Goal: Task Accomplishment & Management: Manage account settings

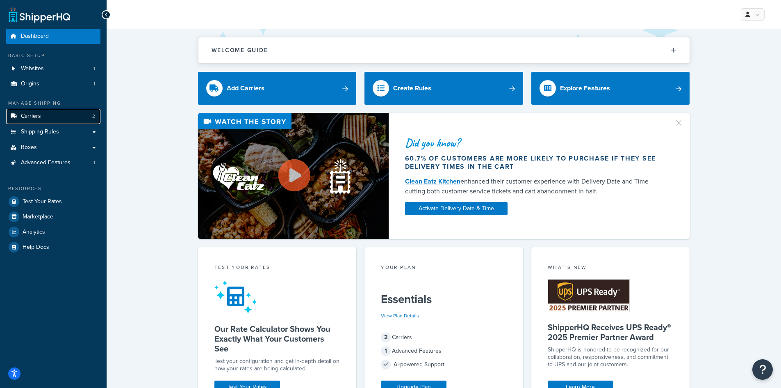
click at [20, 115] on link "Carriers 2" at bounding box center [53, 116] width 94 height 15
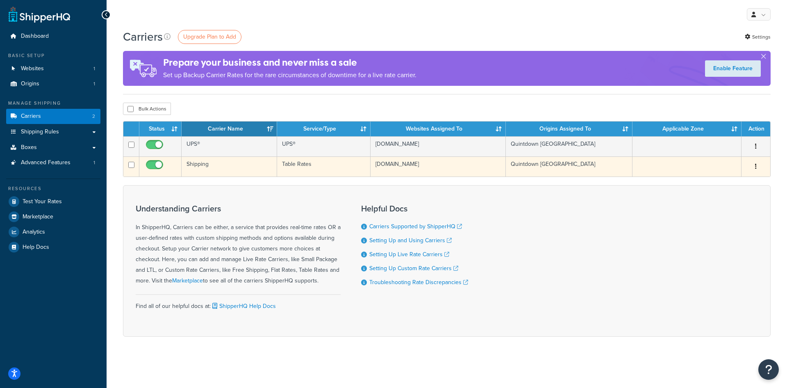
click at [307, 162] on td "Table Rates" at bounding box center [324, 166] width 94 height 20
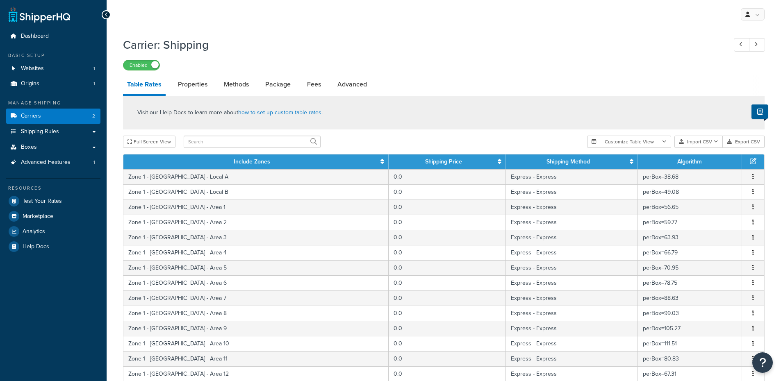
select select "25"
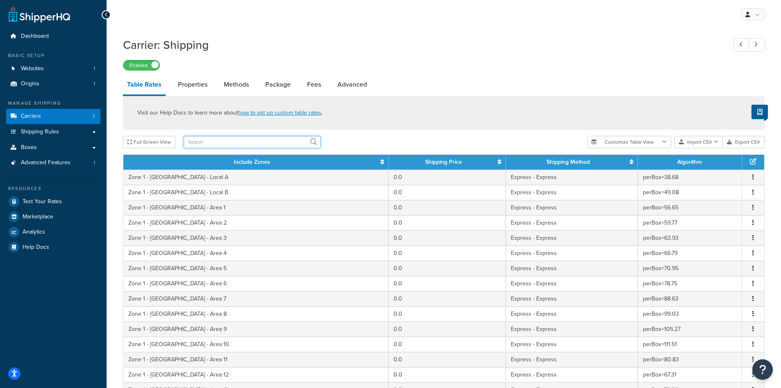
click at [236, 144] on input "text" at bounding box center [252, 142] width 137 height 12
type input "new c"
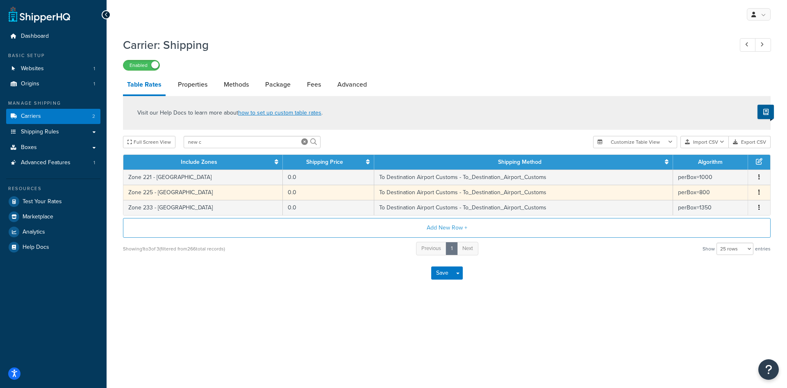
click at [399, 194] on td "To Destination Airport Customs - To_Destination_Airport_Customs" at bounding box center [523, 192] width 299 height 15
select select "182208"
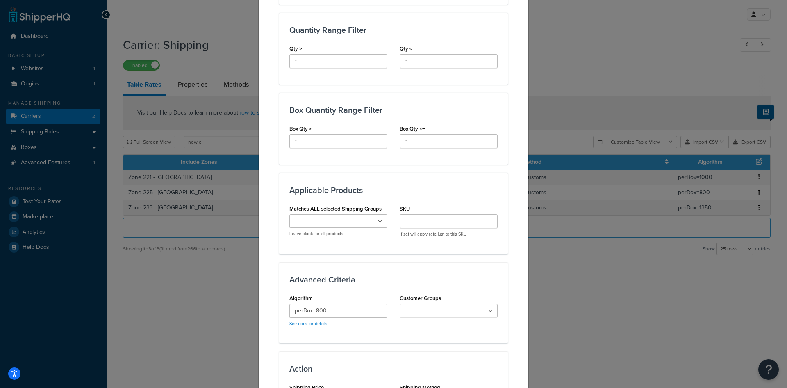
scroll to position [369, 0]
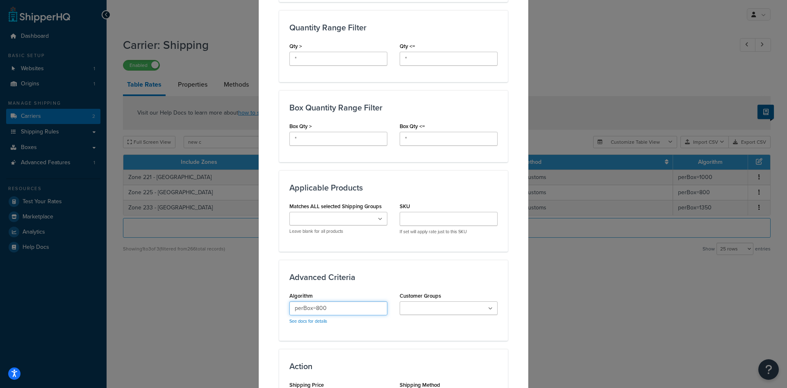
drag, startPoint x: 313, startPoint y: 304, endPoint x: 345, endPoint y: 312, distance: 32.9
click at [345, 312] on input "perBox=800" at bounding box center [339, 308] width 98 height 14
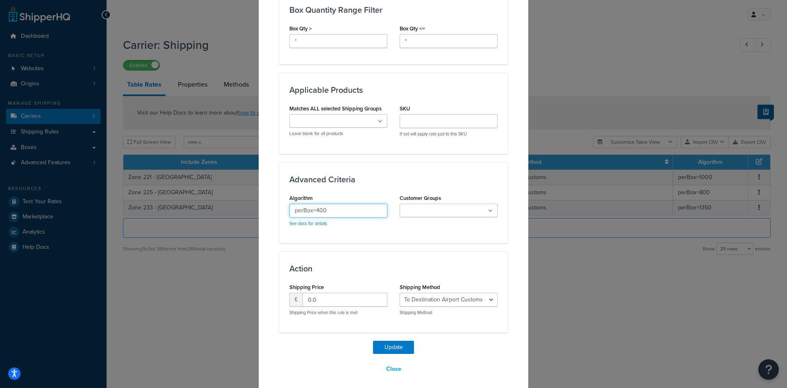
scroll to position [472, 0]
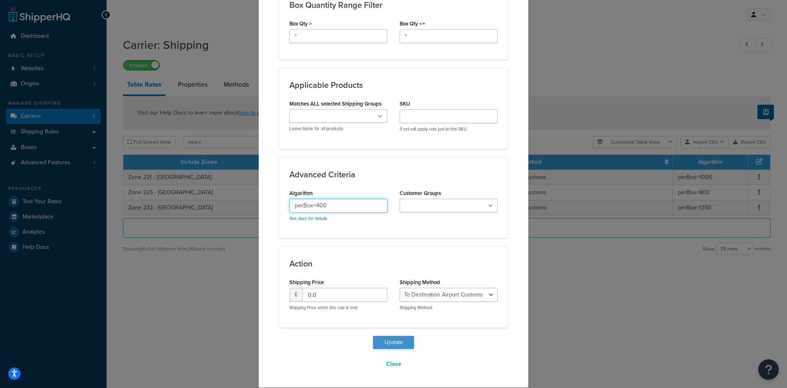
type input "perBox=400"
click at [385, 339] on button "Update" at bounding box center [393, 341] width 41 height 13
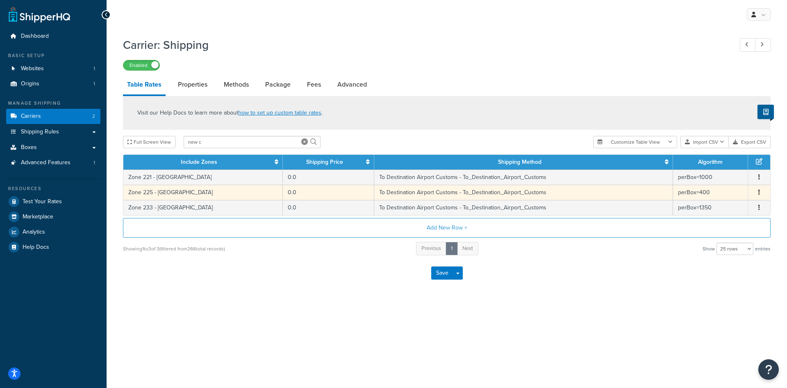
click at [440, 195] on td "To Destination Airport Customs - To_Destination_Airport_Customs" at bounding box center [523, 192] width 299 height 15
select select "182208"
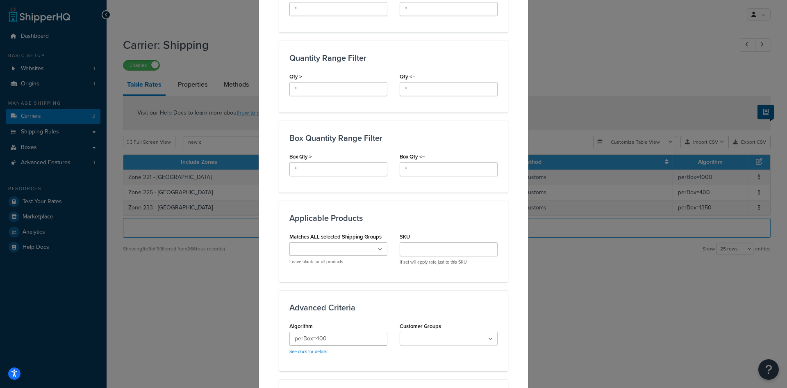
scroll to position [451, 0]
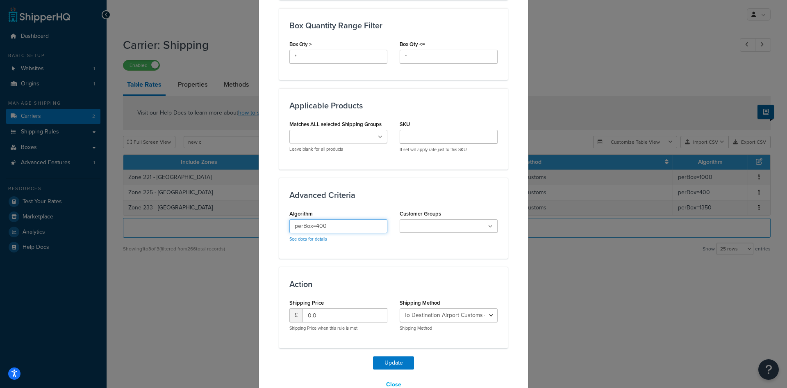
drag, startPoint x: 314, startPoint y: 227, endPoint x: 324, endPoint y: 227, distance: 9.4
click at [324, 227] on input "perBox=400" at bounding box center [339, 226] width 98 height 14
type input "perBox=800"
click at [382, 367] on button "Update" at bounding box center [393, 362] width 41 height 13
